Goal: Task Accomplishment & Management: Use online tool/utility

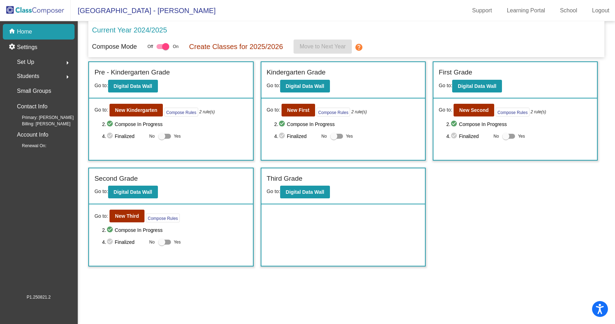
click at [167, 137] on div at bounding box center [164, 136] width 13 height 5
click at [162, 139] on input "Yes" at bounding box center [161, 139] width 0 height 0
checkbox input "true"
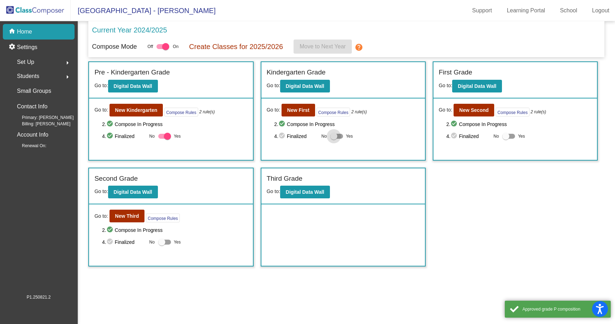
click at [344, 138] on label "Yes" at bounding box center [341, 136] width 23 height 8
click at [334, 139] on input "Yes" at bounding box center [334, 139] width 0 height 0
checkbox input "true"
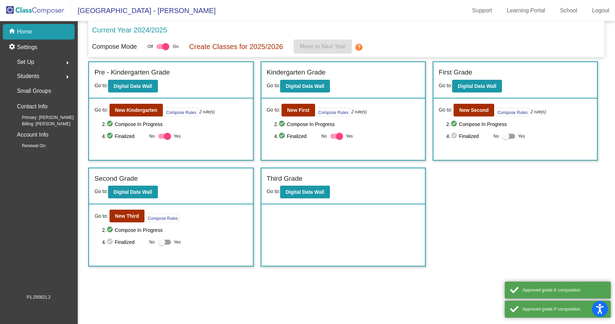
click at [502, 131] on div "2. check_circle Compose In Progress 4. check_circle Finalized No Yes" at bounding box center [520, 130] width 146 height 20
click at [517, 136] on label "Yes" at bounding box center [513, 136] width 23 height 8
click at [506, 139] on input "Yes" at bounding box center [506, 139] width 0 height 0
checkbox input "true"
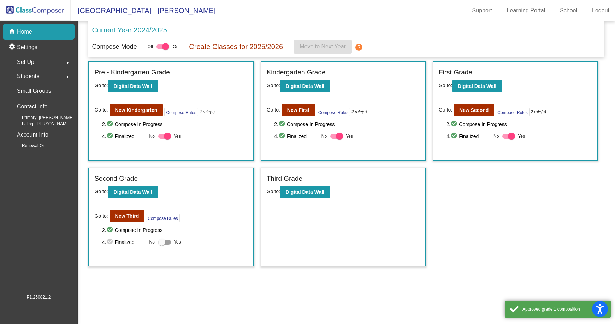
click at [167, 242] on div at bounding box center [164, 242] width 13 height 5
click at [162, 245] on input "Yes" at bounding box center [161, 245] width 0 height 0
checkbox input "true"
click at [127, 216] on b "New Third" at bounding box center [127, 216] width 24 height 6
